Goal: Navigation & Orientation: Find specific page/section

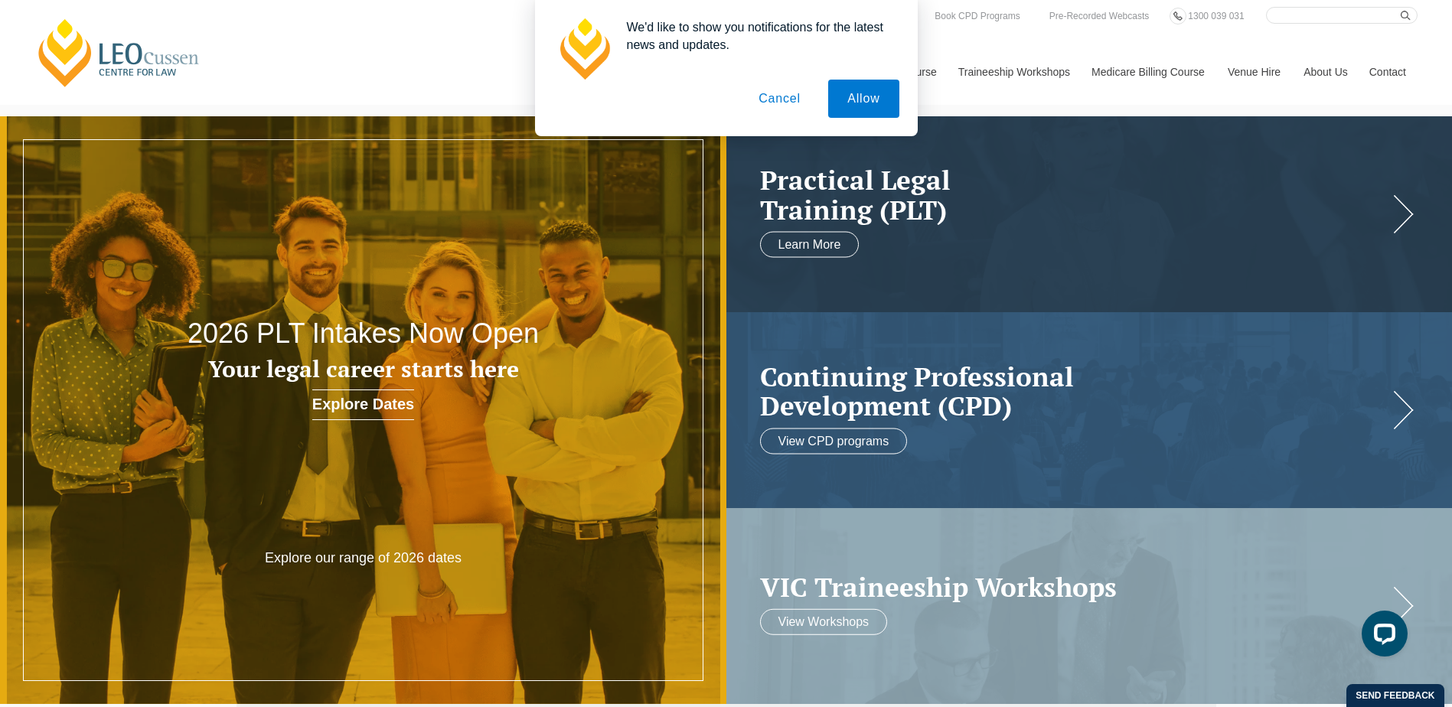
click at [789, 107] on button "Cancel" at bounding box center [780, 99] width 80 height 38
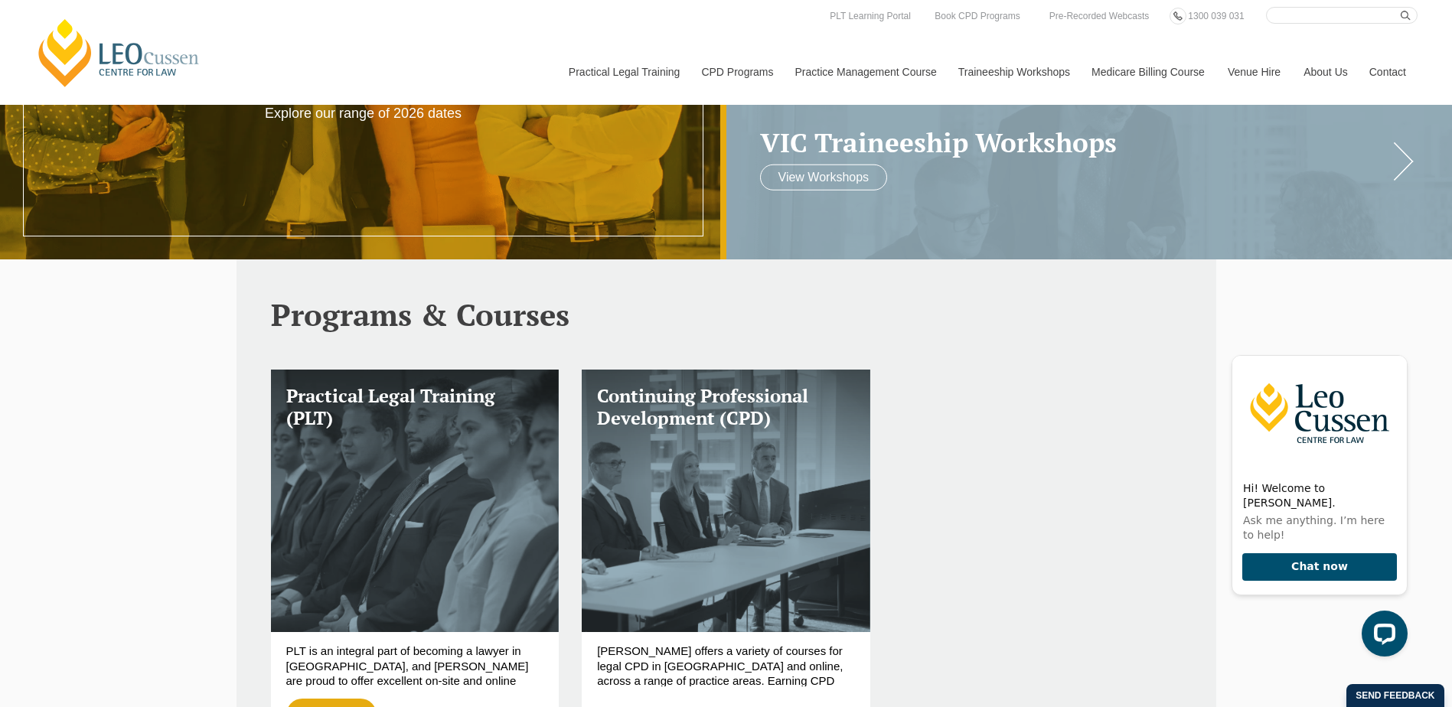
scroll to position [459, 0]
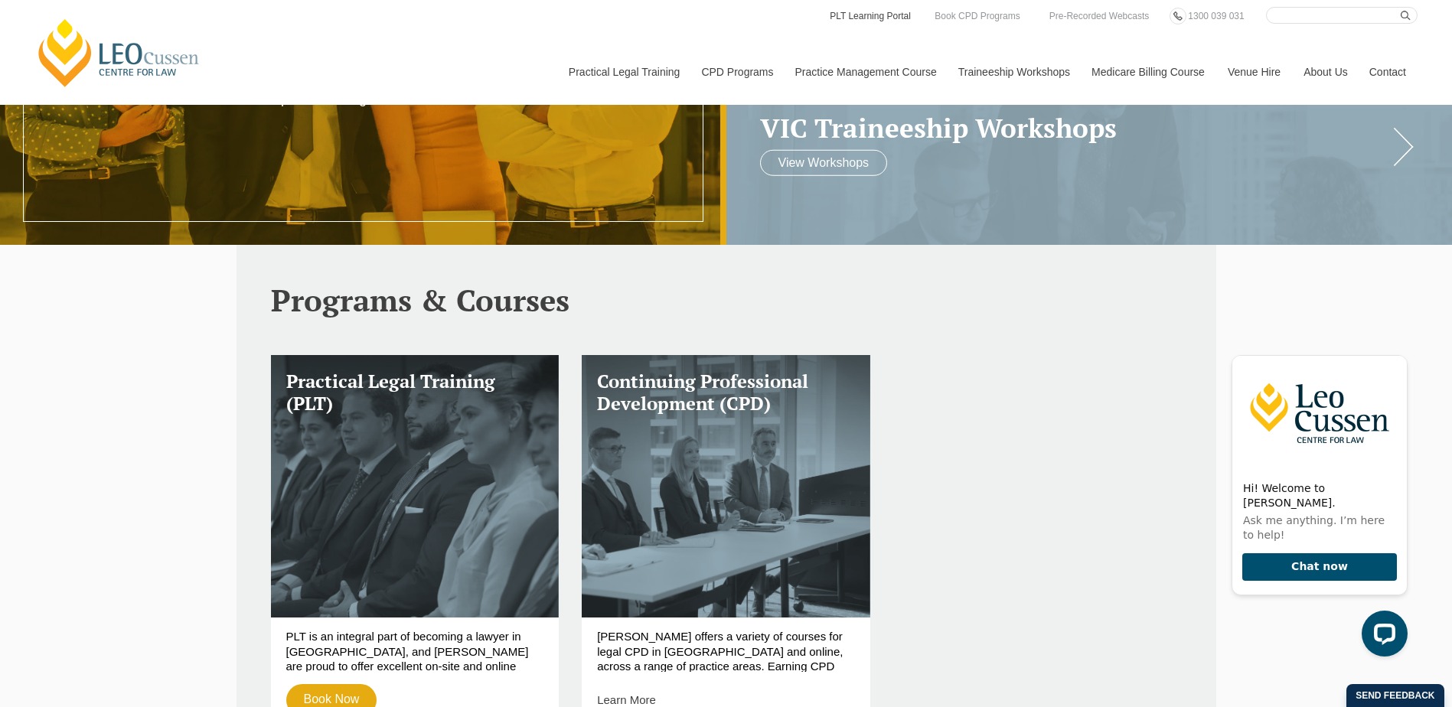
click at [870, 10] on link "PLT Learning Portal" at bounding box center [870, 16] width 84 height 17
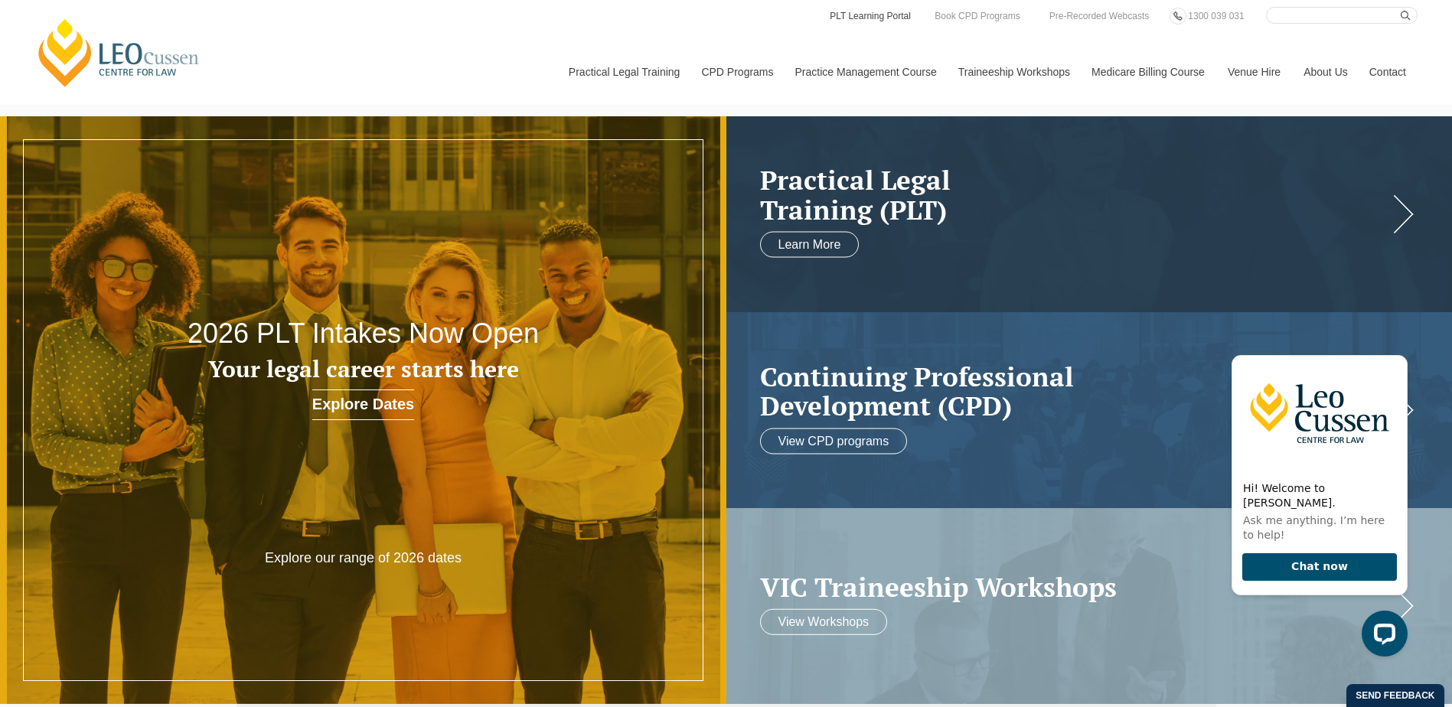
click at [890, 14] on link "PLT Learning Portal" at bounding box center [870, 16] width 84 height 17
